Goal: Information Seeking & Learning: Check status

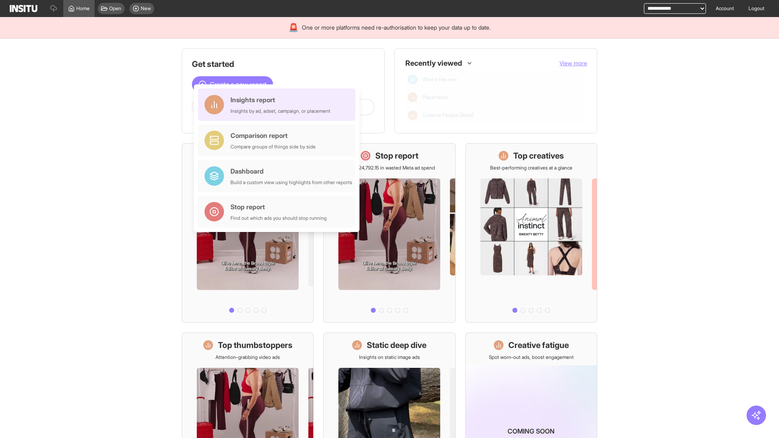
click at [279, 105] on div "Insights report Insights by ad, adset, campaign, or placement" at bounding box center [280, 104] width 100 height 19
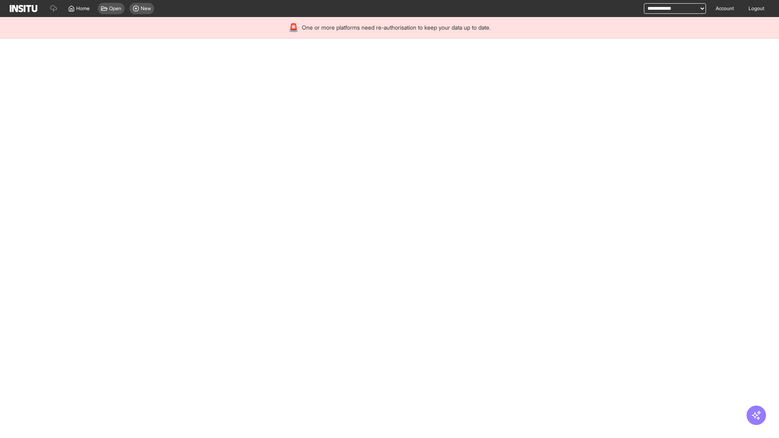
select select "**"
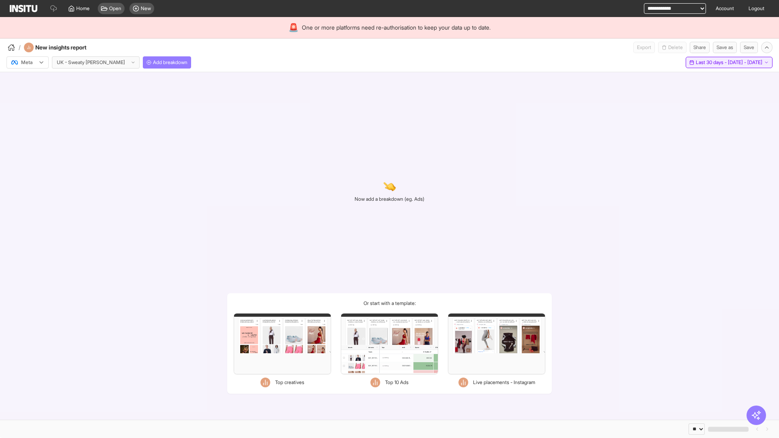
click at [711, 62] on span "Last 30 days - [DATE] - [DATE]" at bounding box center [729, 62] width 67 height 6
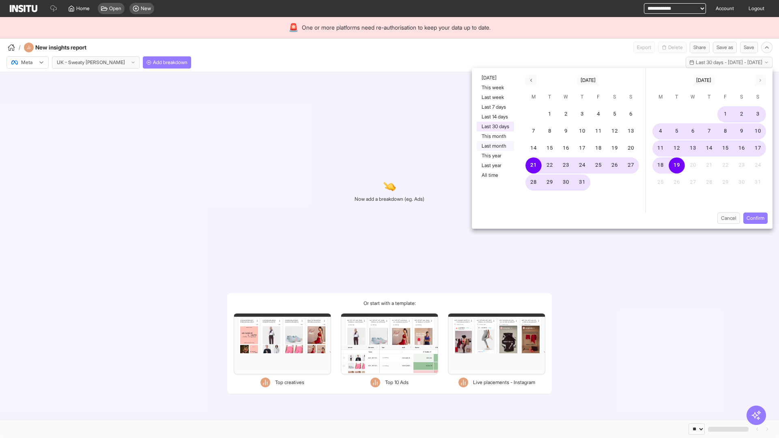
click at [494, 146] on button "Last month" at bounding box center [495, 146] width 37 height 10
